Goal: Task Accomplishment & Management: Manage account settings

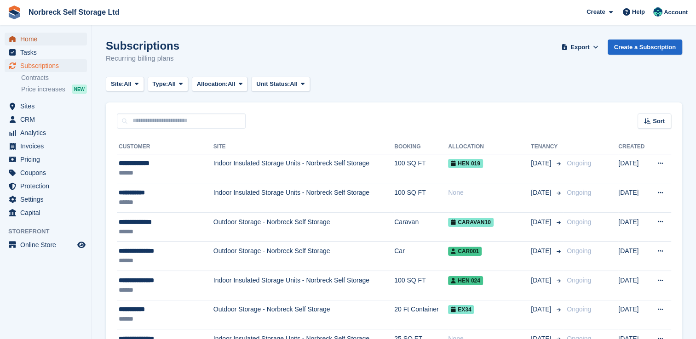
click at [35, 38] on span "Home" at bounding box center [47, 39] width 55 height 13
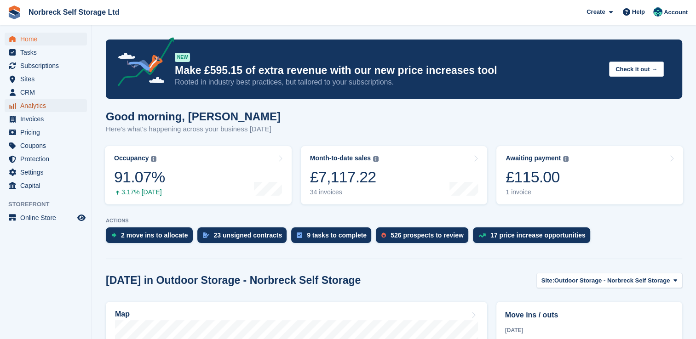
click at [41, 106] on span "Analytics" at bounding box center [47, 105] width 55 height 13
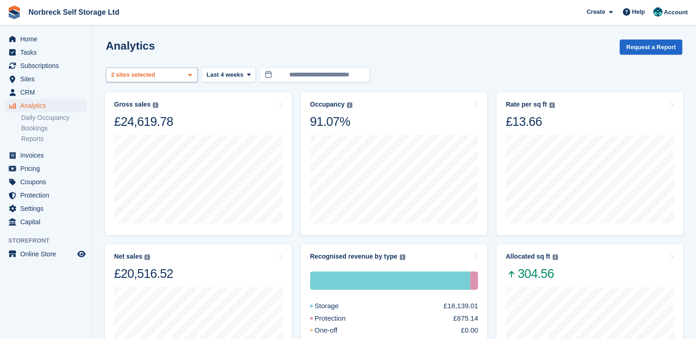
click at [190, 76] on icon at bounding box center [190, 75] width 4 height 6
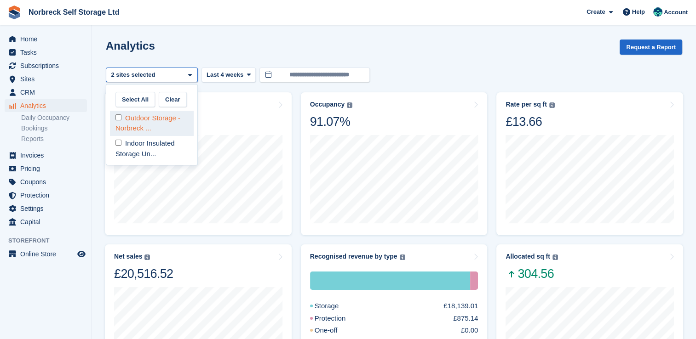
click at [170, 116] on div "Outdoor Storage - Norbreck ..." at bounding box center [152, 123] width 84 height 25
select select "****"
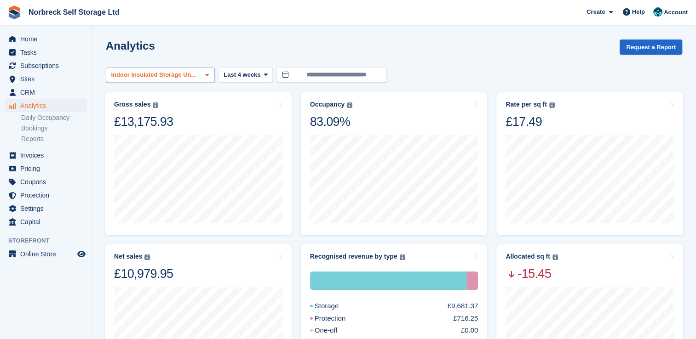
click at [205, 74] on icon at bounding box center [207, 75] width 4 height 6
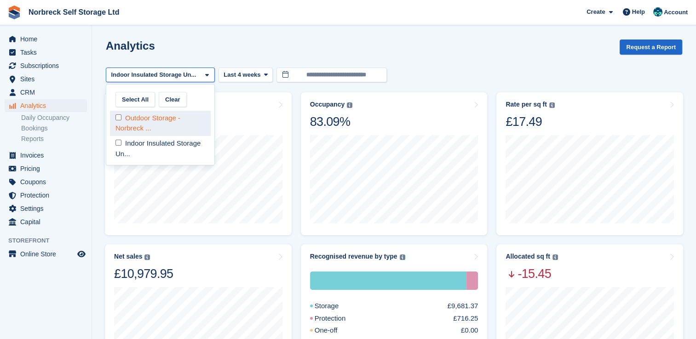
click at [139, 117] on div "Outdoor Storage - Norbreck ..." at bounding box center [160, 123] width 101 height 25
select select "****"
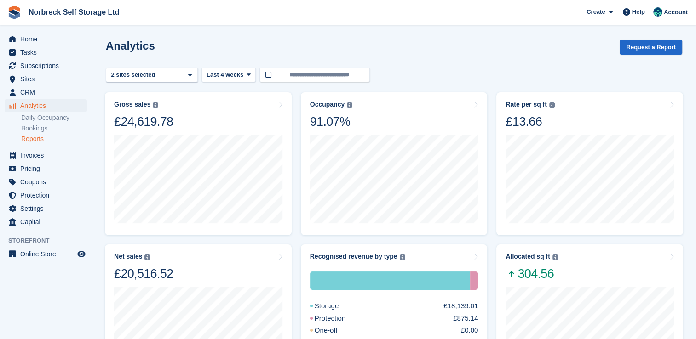
click at [34, 142] on link "Reports" at bounding box center [54, 139] width 66 height 9
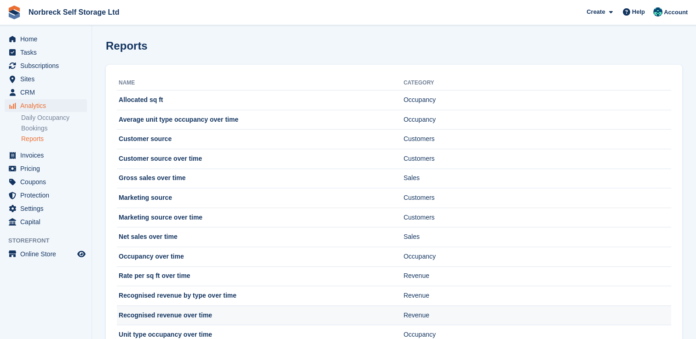
click at [174, 313] on td "Recognised revenue over time" at bounding box center [260, 316] width 286 height 20
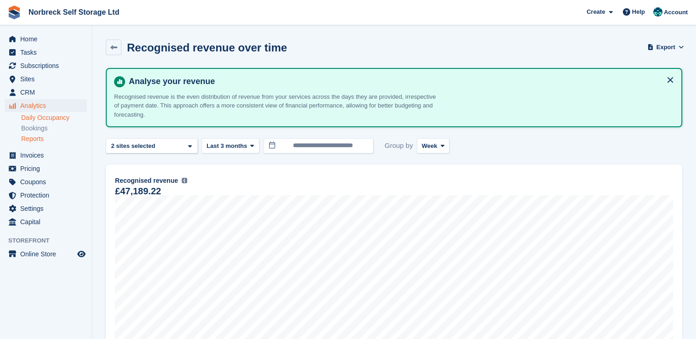
click at [46, 120] on link "Daily Occupancy" at bounding box center [54, 118] width 66 height 9
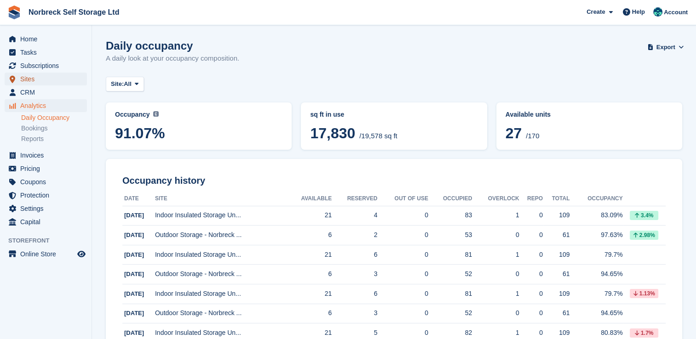
click at [24, 75] on span "Sites" at bounding box center [47, 79] width 55 height 13
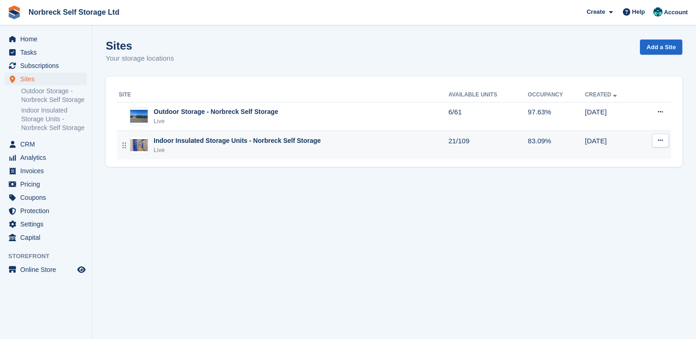
click at [166, 149] on div "Live" at bounding box center [237, 150] width 167 height 9
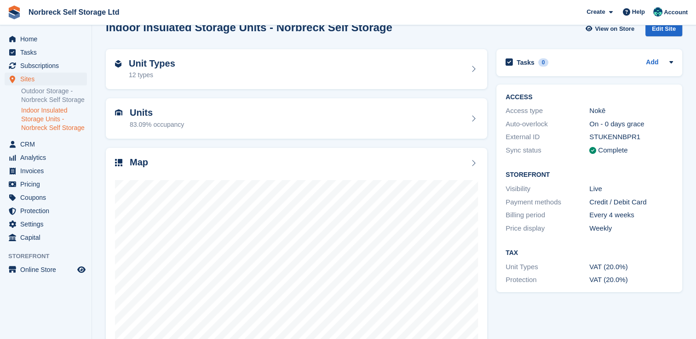
scroll to position [52, 0]
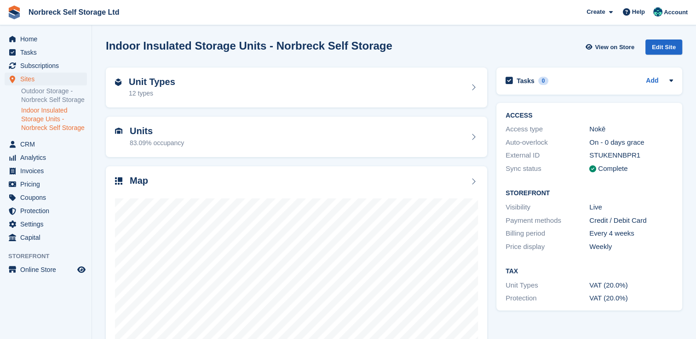
click at [69, 97] on link "Outdoor Storage - Norbreck Self Storage" at bounding box center [54, 95] width 66 height 17
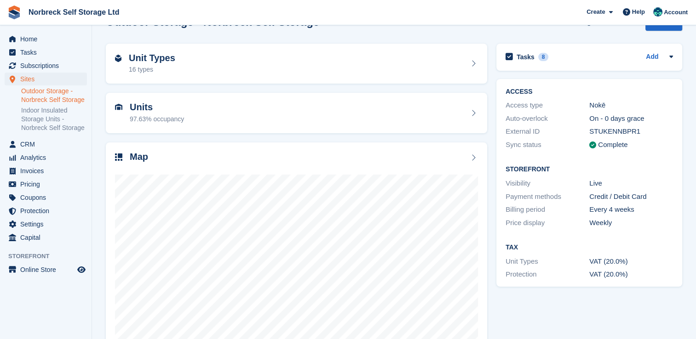
scroll to position [52, 0]
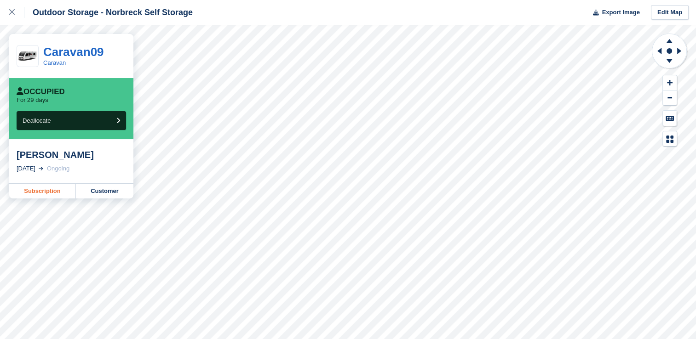
click at [34, 193] on link "Subscription" at bounding box center [42, 191] width 67 height 15
click at [46, 191] on link "Subscription" at bounding box center [42, 191] width 67 height 15
click at [53, 192] on link "Subscription" at bounding box center [42, 191] width 67 height 15
click at [42, 192] on link "Subscription" at bounding box center [42, 191] width 67 height 15
